Goal: Consume media (video, audio): Consume media (video, audio)

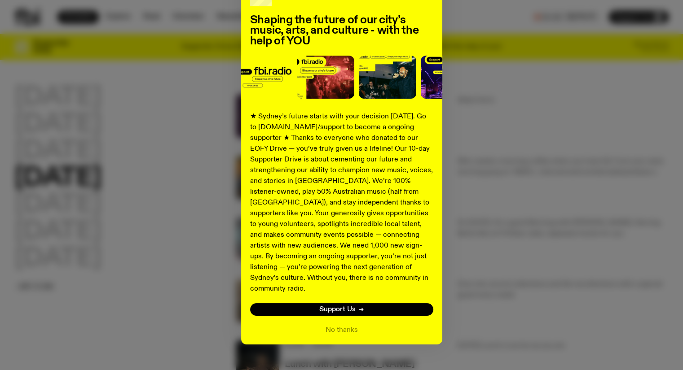
scroll to position [74, 0]
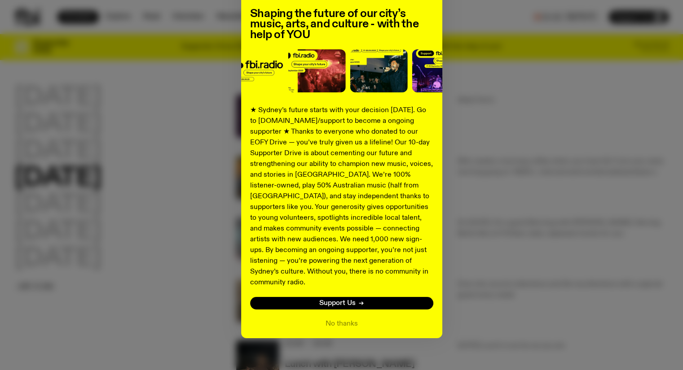
click at [335, 319] on button "No thanks" at bounding box center [341, 324] width 32 height 11
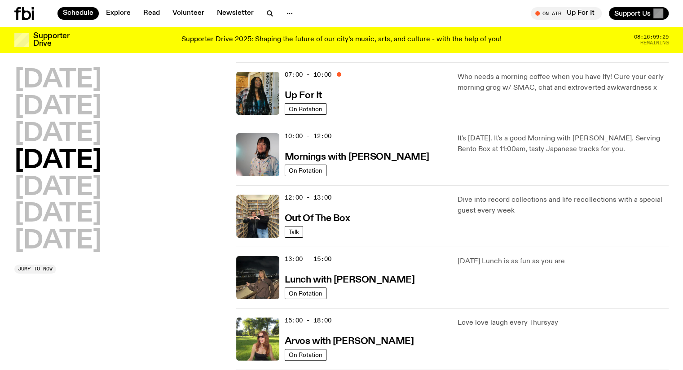
scroll to position [83, 0]
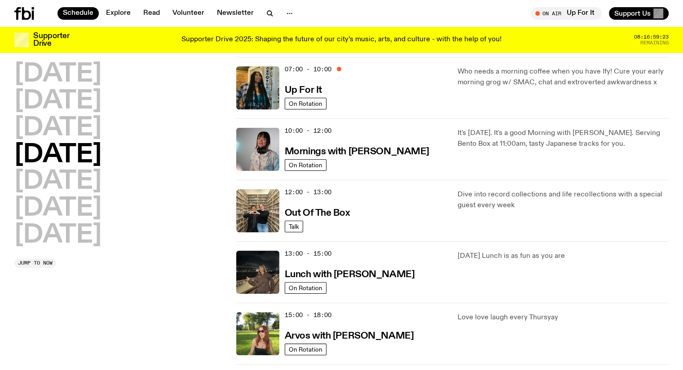
click at [80, 122] on h2 "[DATE]" at bounding box center [57, 128] width 87 height 25
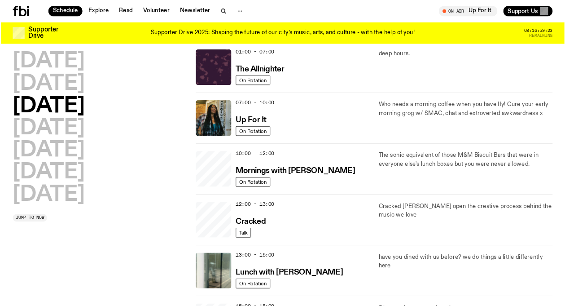
scroll to position [25, 0]
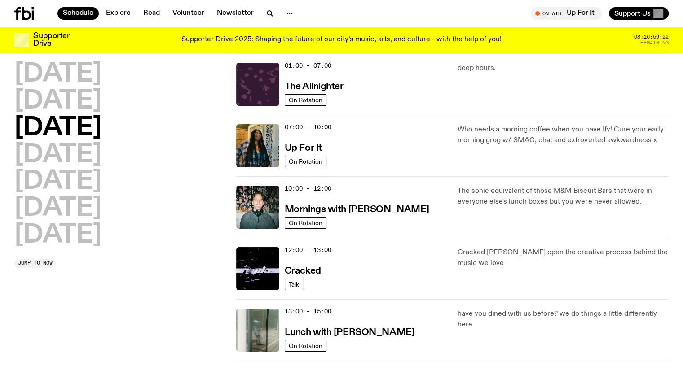
click at [367, 206] on h3 "Mornings with [PERSON_NAME]" at bounding box center [357, 209] width 145 height 9
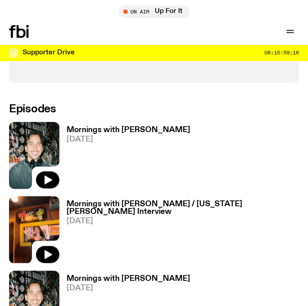
scroll to position [453, 0]
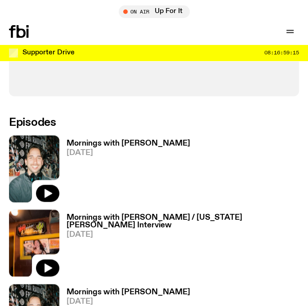
click at [54, 185] on button "button" at bounding box center [47, 193] width 23 height 17
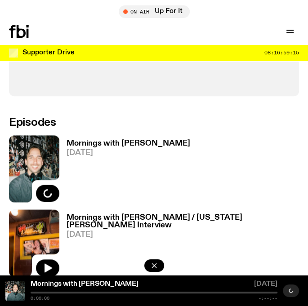
click at [111, 140] on h3 "Mornings with [PERSON_NAME]" at bounding box center [127, 144] width 123 height 8
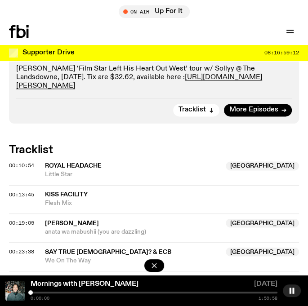
scroll to position [565, 0]
